Goal: Task Accomplishment & Management: Manage account settings

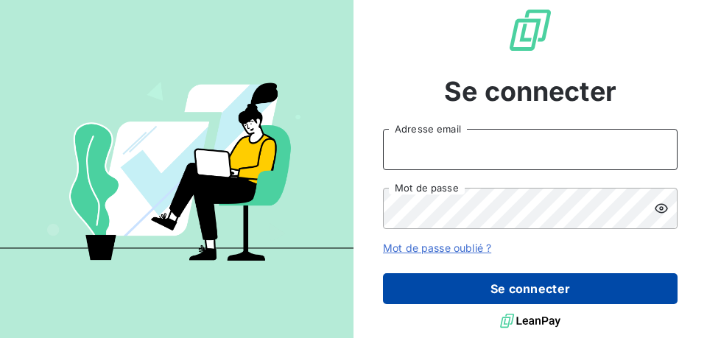
type input "[EMAIL_ADDRESS][DOMAIN_NAME]"
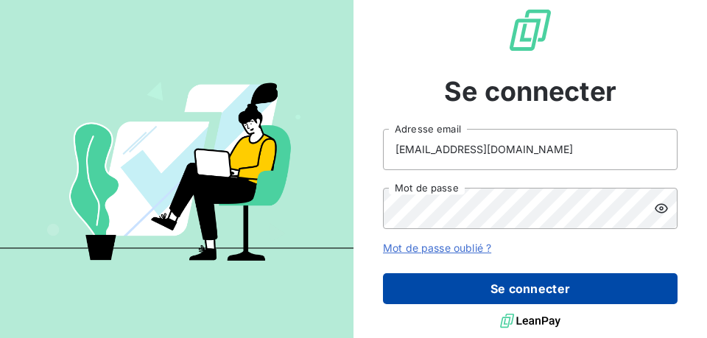
click at [480, 278] on button "Se connecter" at bounding box center [530, 288] width 294 height 31
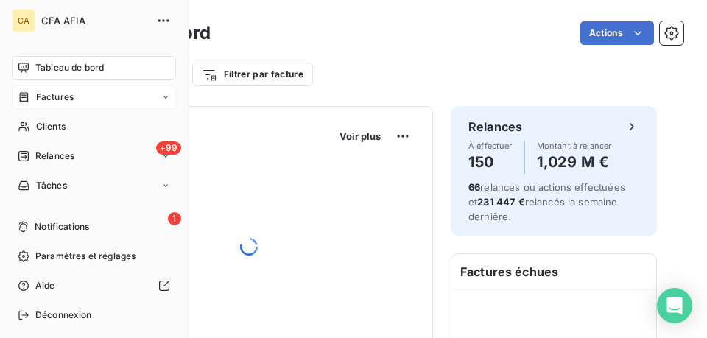
click at [34, 99] on div "Factures" at bounding box center [46, 97] width 56 height 13
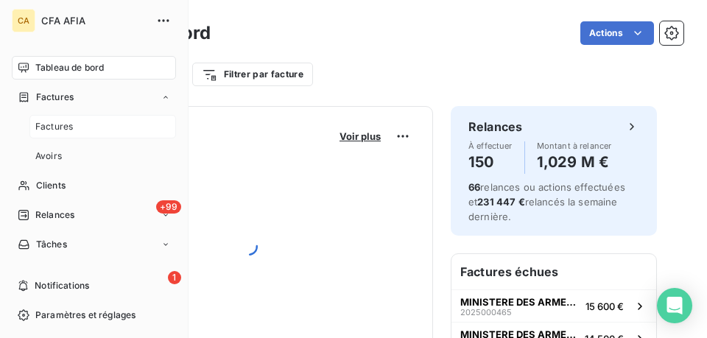
click at [65, 123] on span "Factures" at bounding box center [54, 126] width 38 height 13
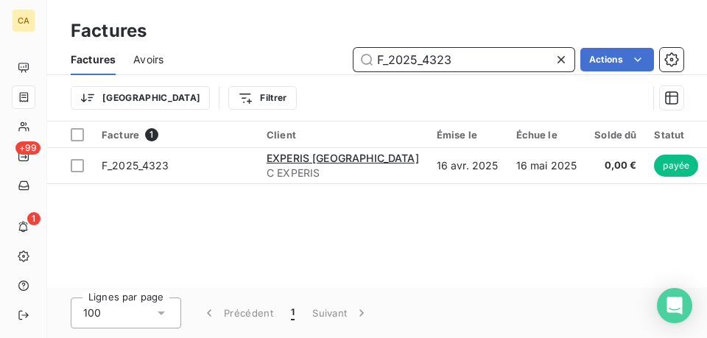
drag, startPoint x: 459, startPoint y: 65, endPoint x: 288, endPoint y: 32, distance: 173.8
click at [300, 35] on div "Factures Factures Avoirs F_2025_4323 Actions Trier Filtrer" at bounding box center [377, 60] width 660 height 121
paste input "2025_3006"
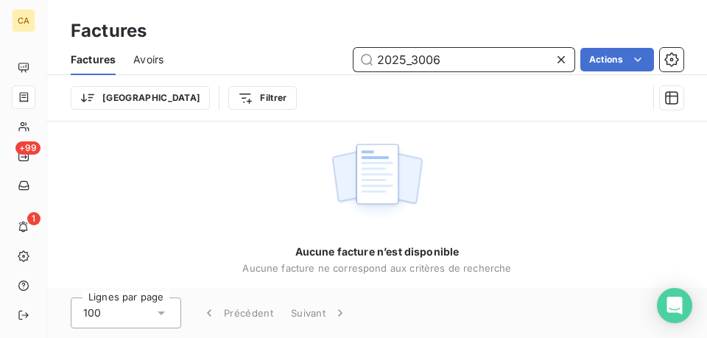
click at [376, 63] on input "2025_3006" at bounding box center [463, 60] width 221 height 24
type input "F_2025_3006"
drag, startPoint x: 480, startPoint y: 65, endPoint x: 464, endPoint y: 60, distance: 16.8
click at [464, 60] on input "F_2025_3006" at bounding box center [463, 60] width 221 height 24
